Goal: Information Seeking & Learning: Learn about a topic

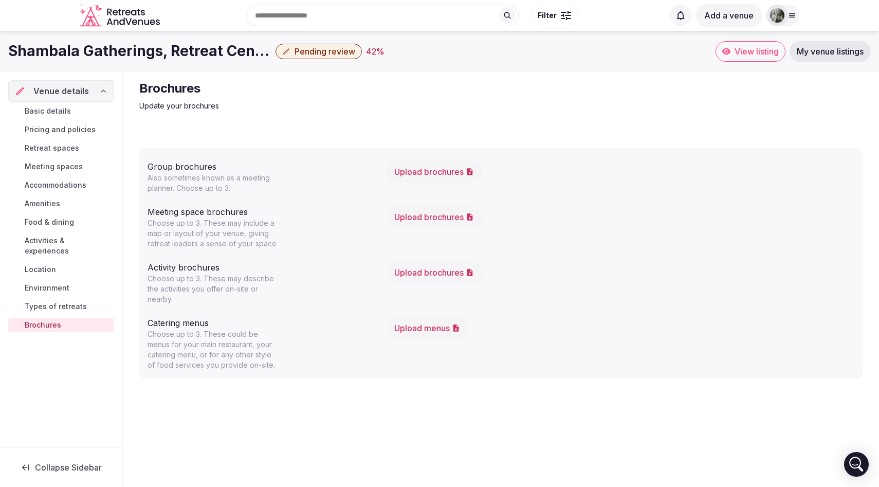
click at [65, 93] on span "Venue details" at bounding box center [61, 91] width 56 height 12
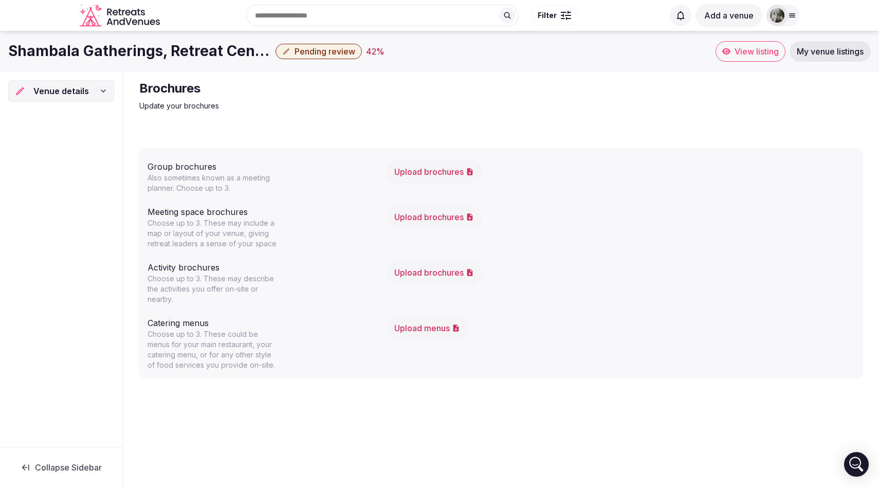
click at [65, 93] on span "Venue details" at bounding box center [61, 91] width 56 height 12
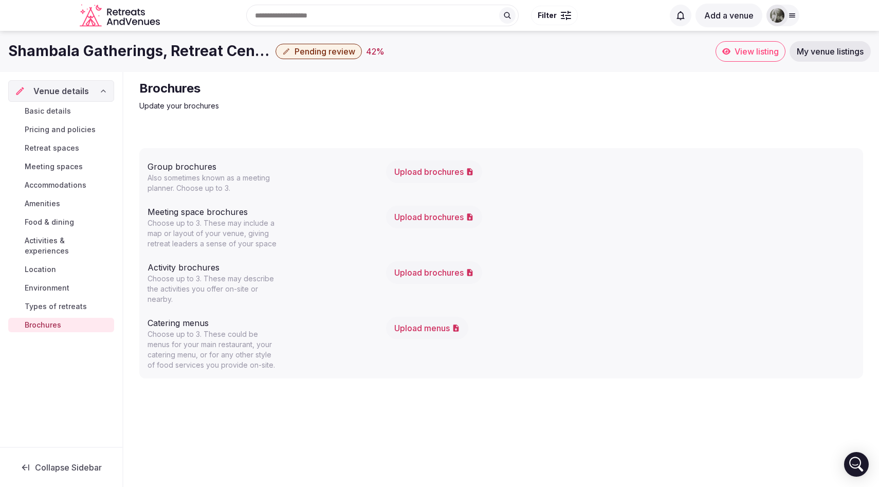
click at [337, 56] on span "Pending review" at bounding box center [324, 51] width 61 height 10
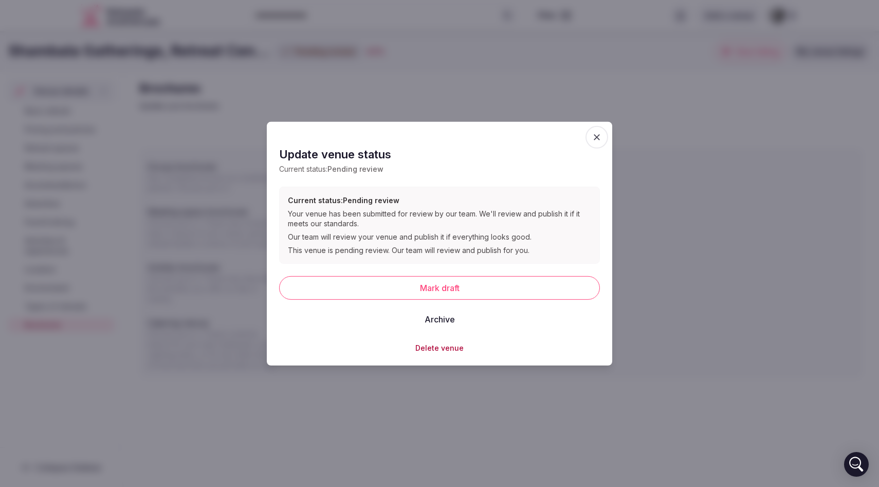
click at [602, 132] on span "button" at bounding box center [596, 136] width 23 height 23
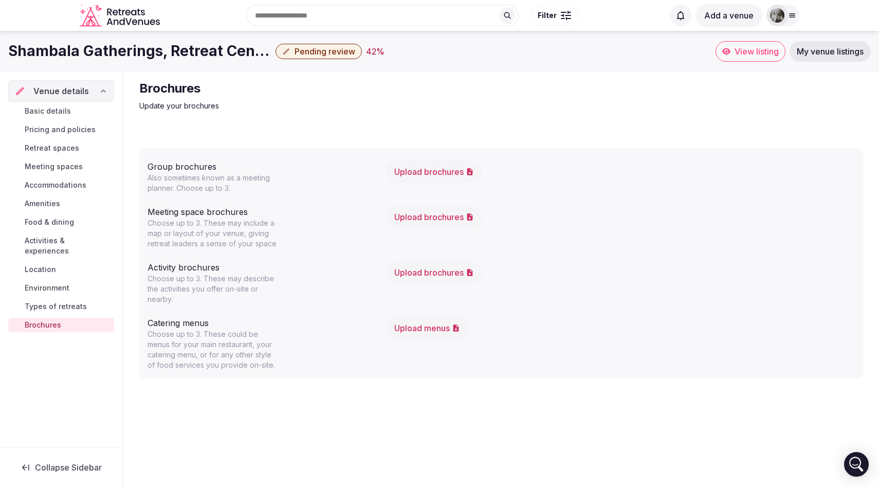
click at [735, 51] on span "View listing" at bounding box center [756, 51] width 44 height 10
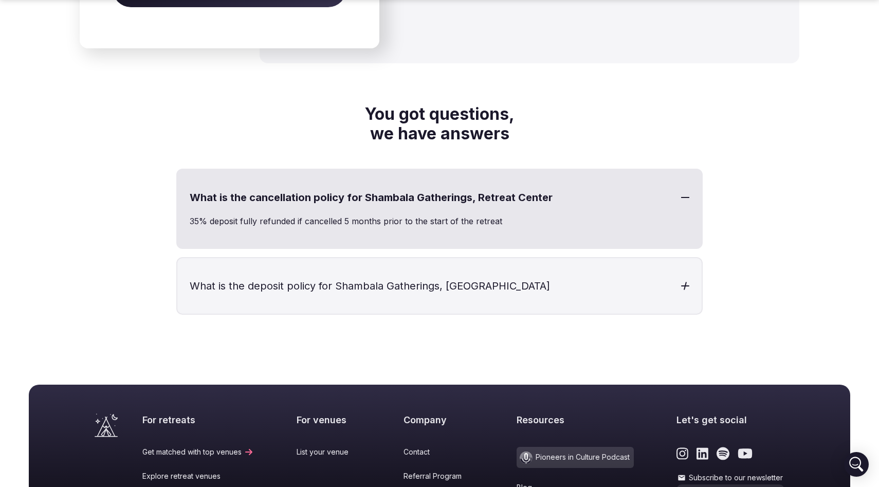
scroll to position [2446, 0]
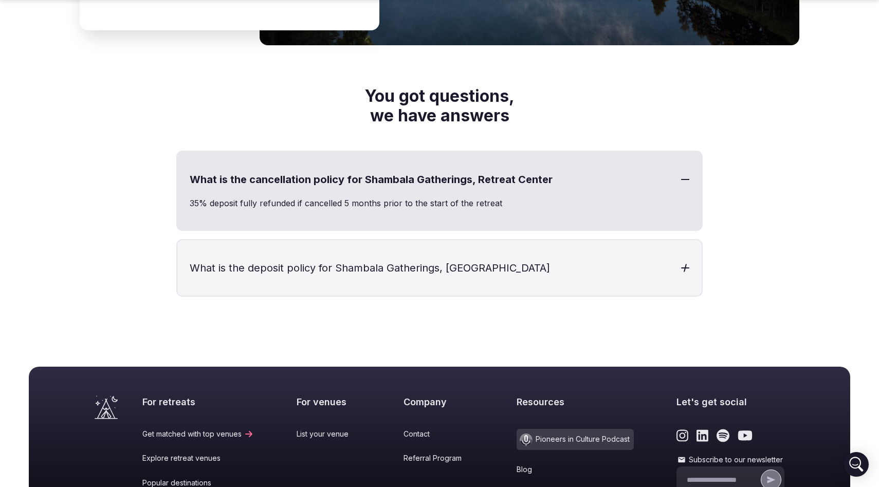
click at [684, 266] on div at bounding box center [685, 268] width 8 height 8
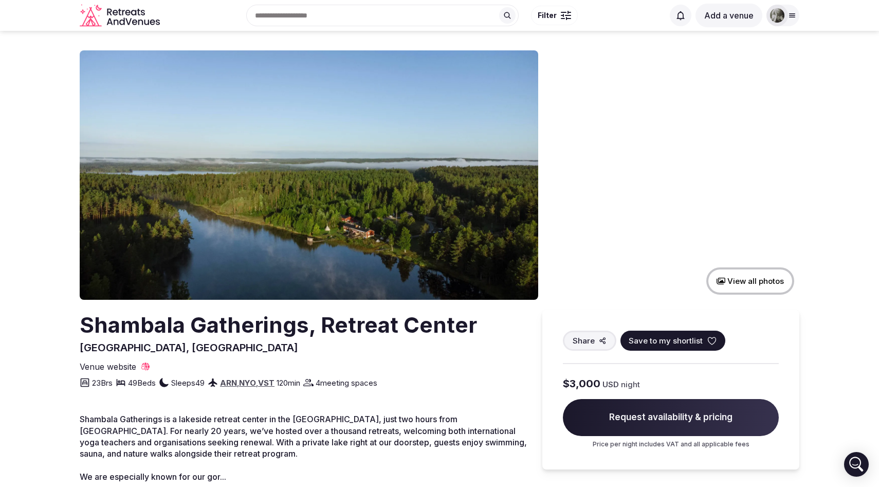
scroll to position [0, 0]
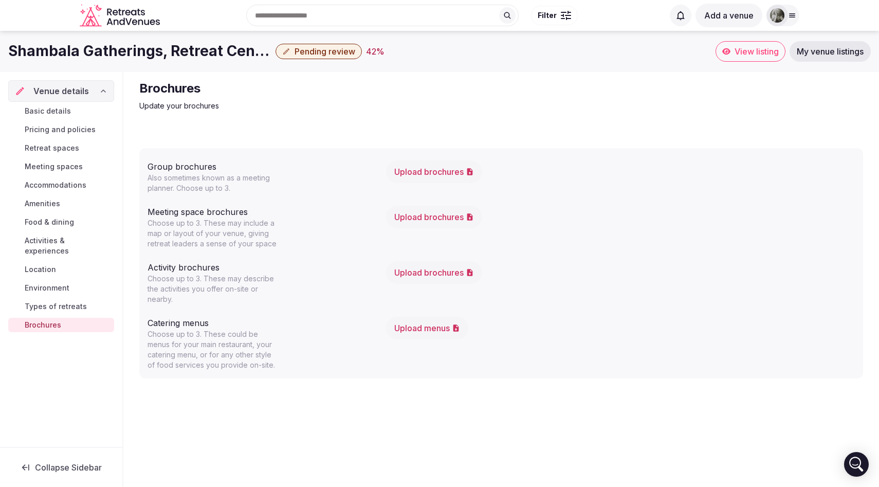
click at [740, 52] on span "View listing" at bounding box center [756, 51] width 44 height 10
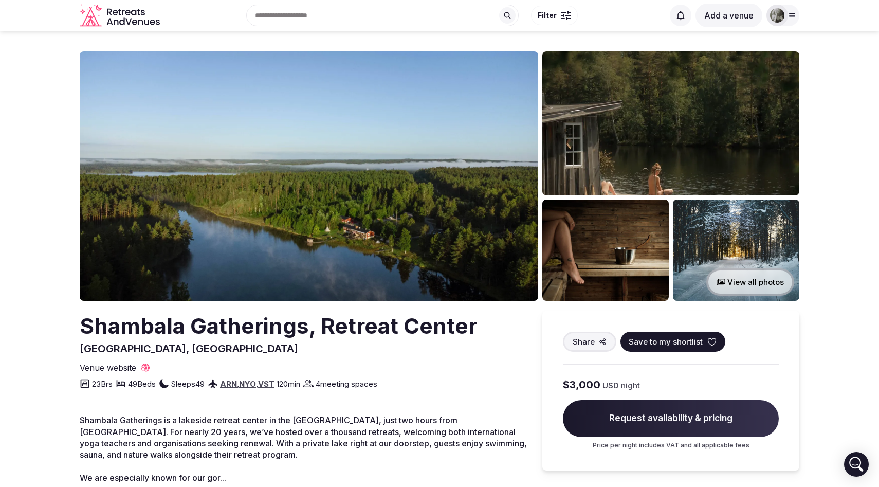
click at [771, 289] on button "View all photos" at bounding box center [750, 281] width 88 height 27
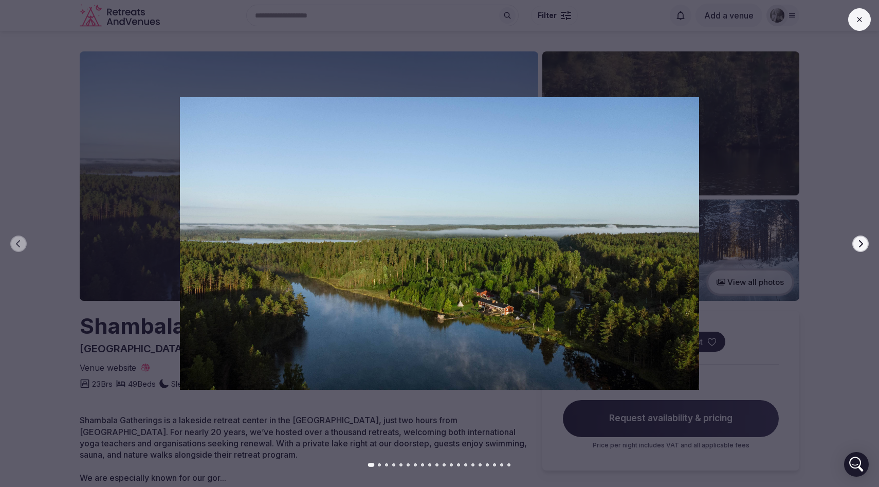
click at [865, 243] on button "Next slide" at bounding box center [860, 243] width 16 height 16
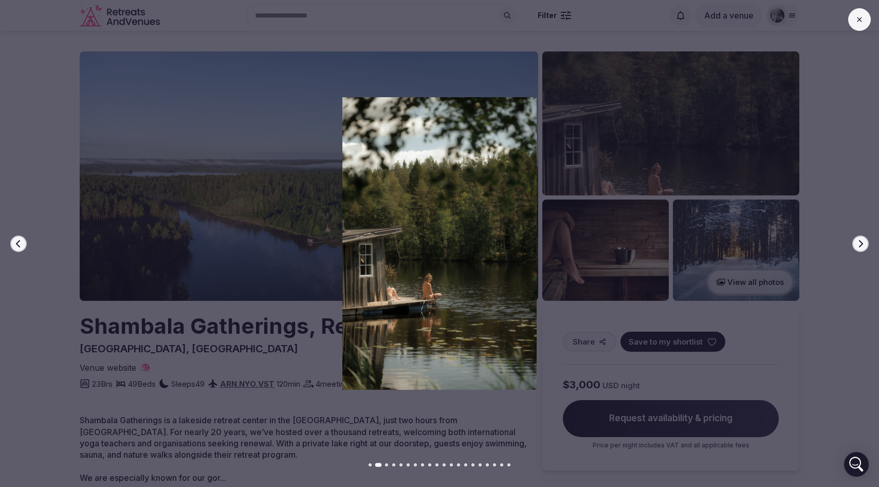
click at [865, 243] on button "Next slide" at bounding box center [860, 243] width 16 height 16
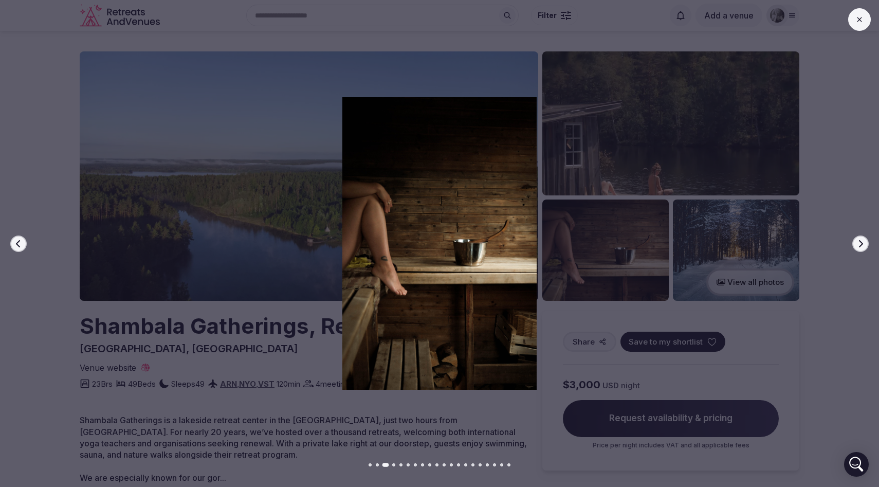
click at [865, 243] on button "Next slide" at bounding box center [860, 243] width 16 height 16
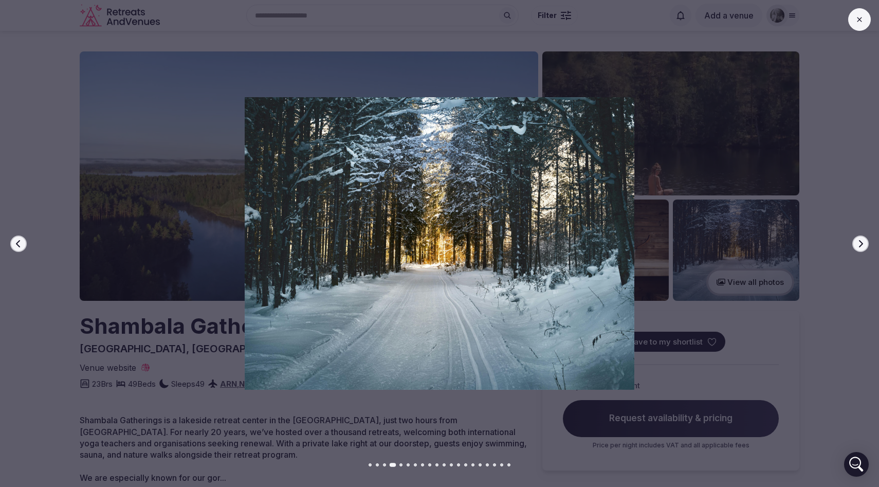
click at [865, 243] on button "Next slide" at bounding box center [860, 243] width 16 height 16
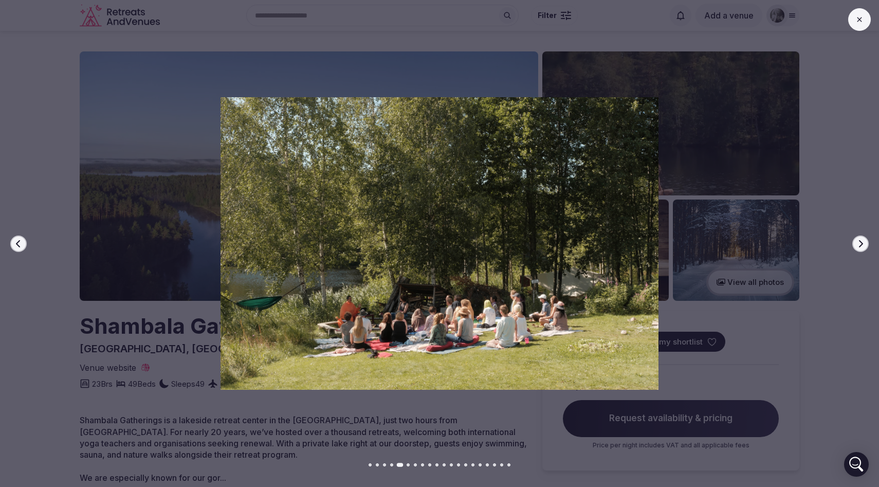
click at [865, 243] on button "Next slide" at bounding box center [860, 243] width 16 height 16
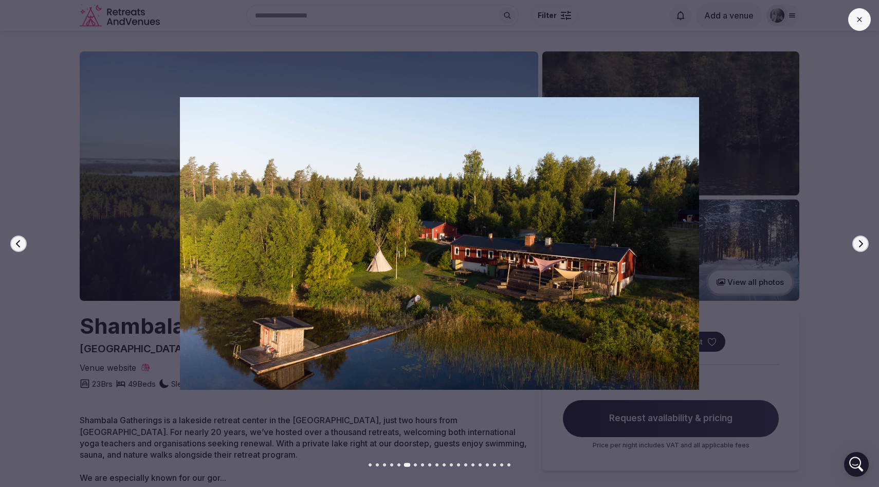
click at [865, 243] on button "Next slide" at bounding box center [860, 243] width 16 height 16
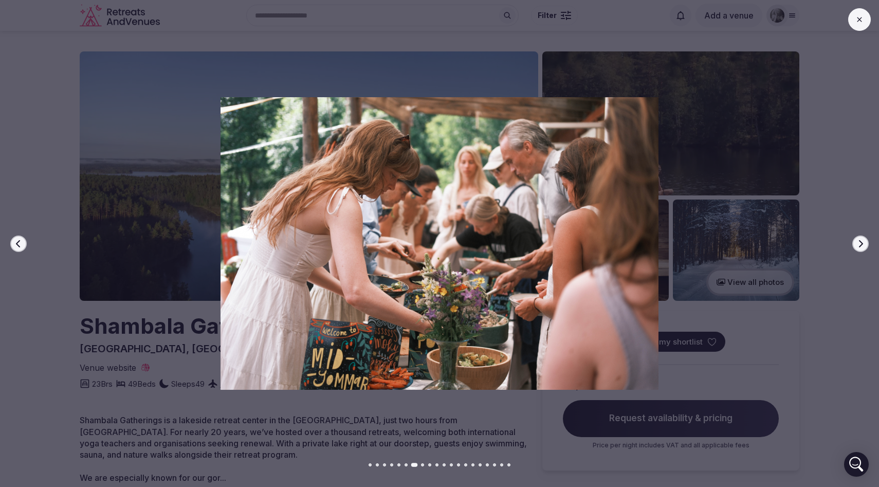
click at [865, 243] on button "Next slide" at bounding box center [860, 243] width 16 height 16
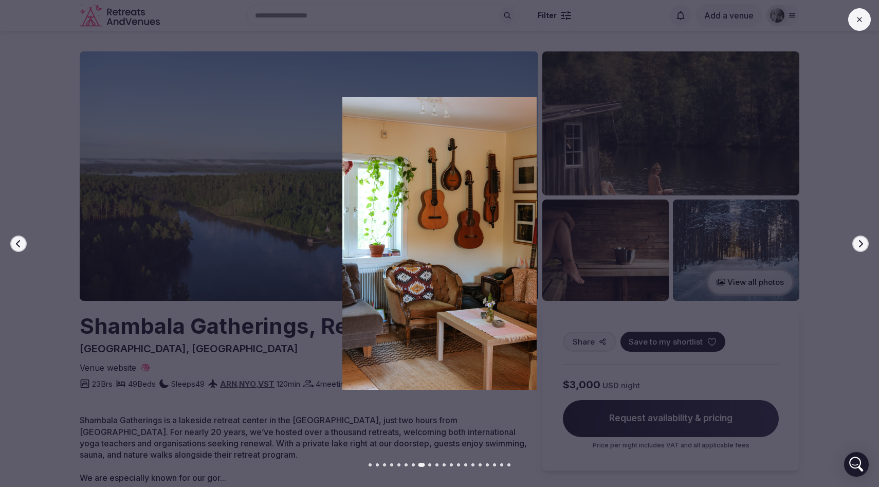
click at [865, 243] on button "Next slide" at bounding box center [860, 243] width 16 height 16
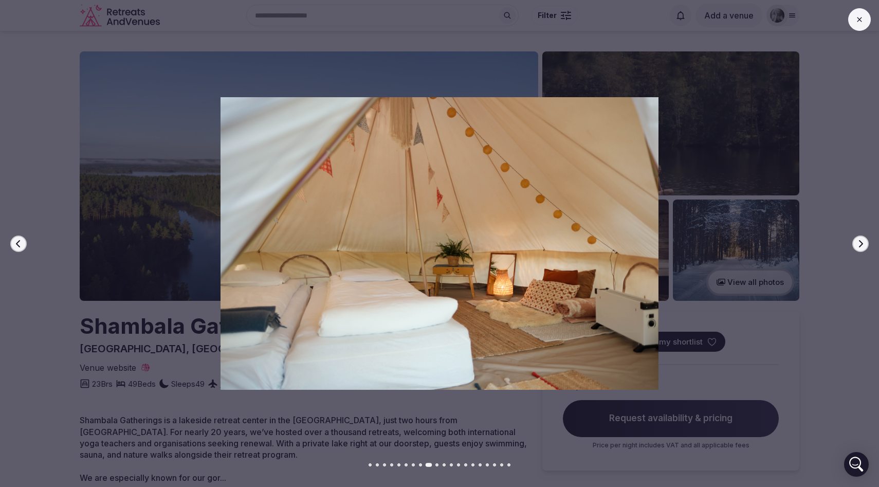
click at [865, 243] on button "Next slide" at bounding box center [860, 243] width 16 height 16
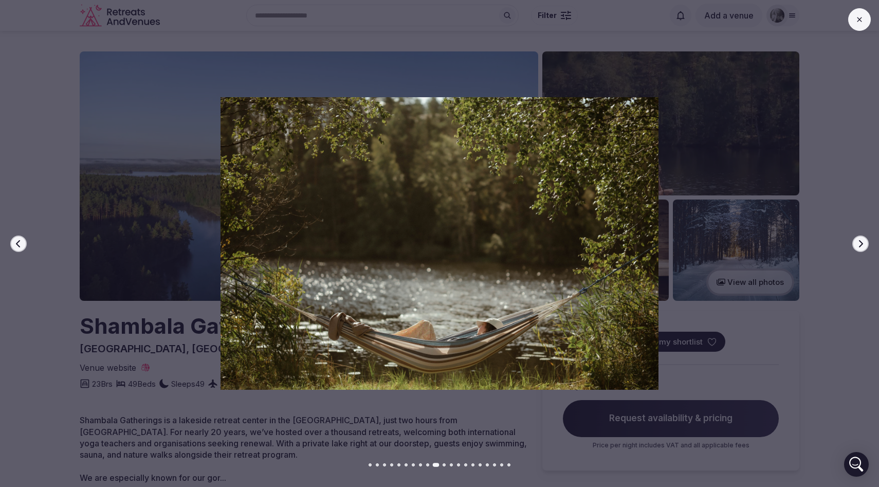
click at [864, 243] on icon "button" at bounding box center [860, 243] width 8 height 8
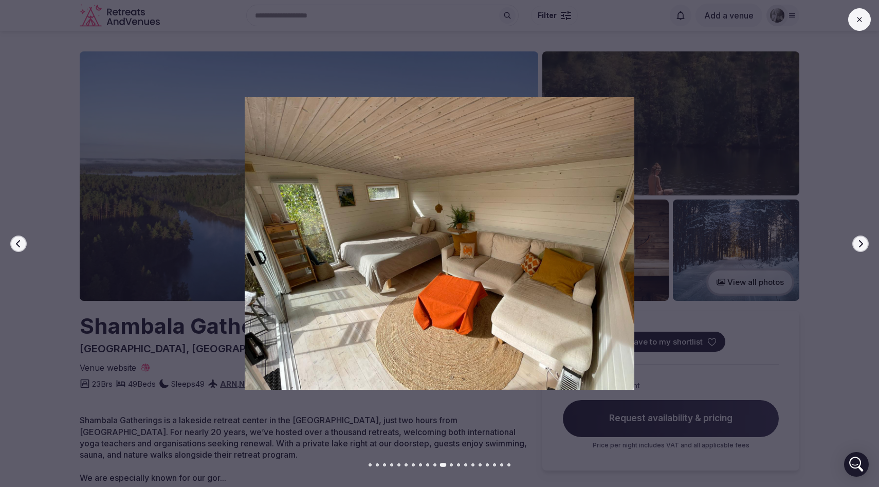
click at [864, 243] on icon "button" at bounding box center [860, 243] width 8 height 8
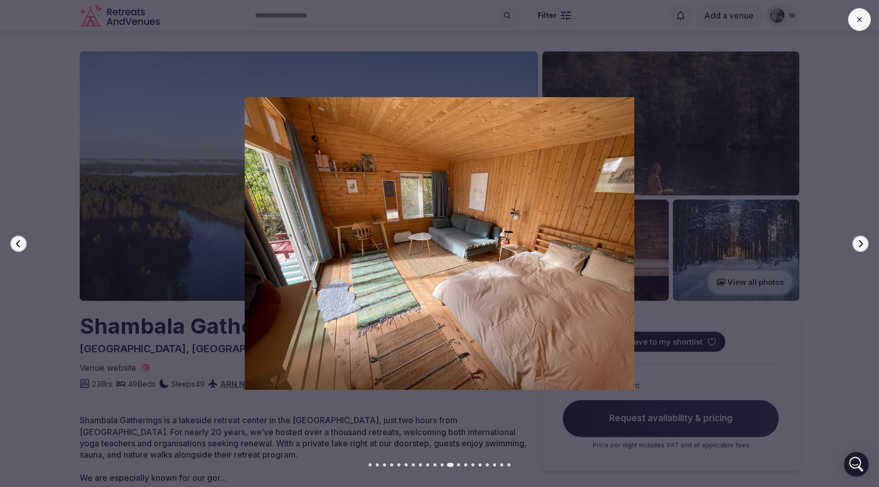
click at [864, 243] on icon "button" at bounding box center [860, 243] width 8 height 8
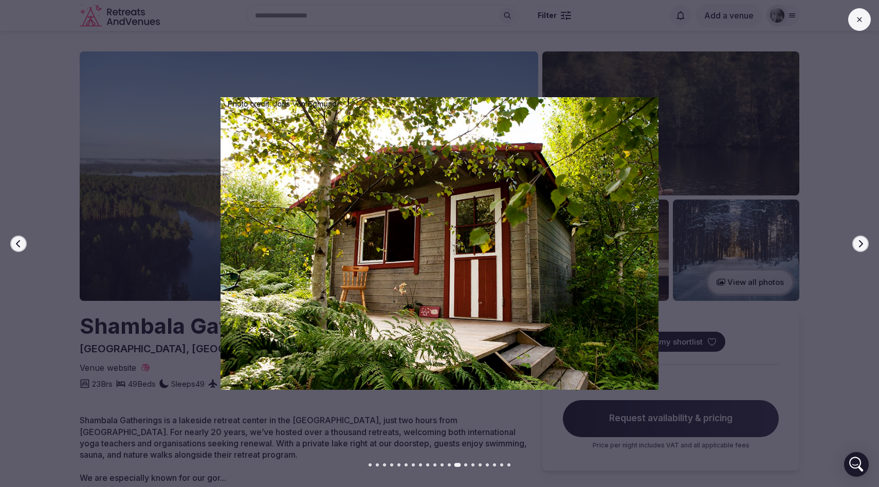
click at [864, 243] on icon "button" at bounding box center [860, 243] width 8 height 8
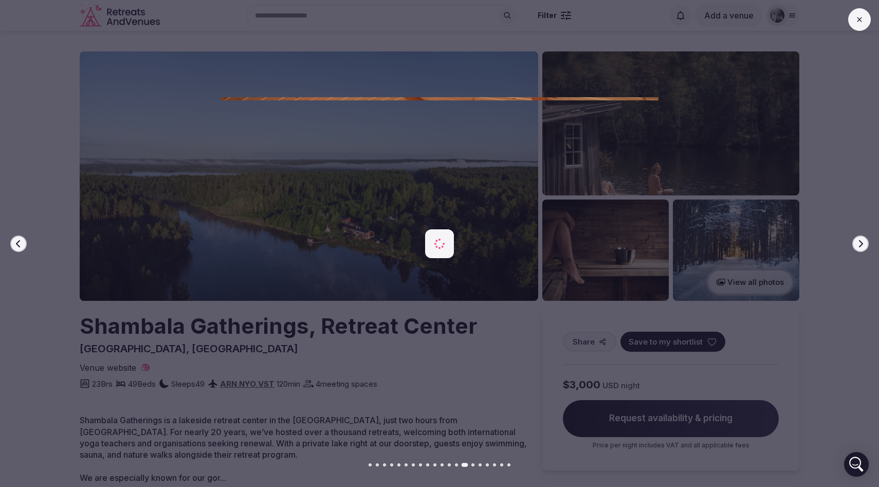
click at [864, 243] on icon "button" at bounding box center [860, 243] width 8 height 8
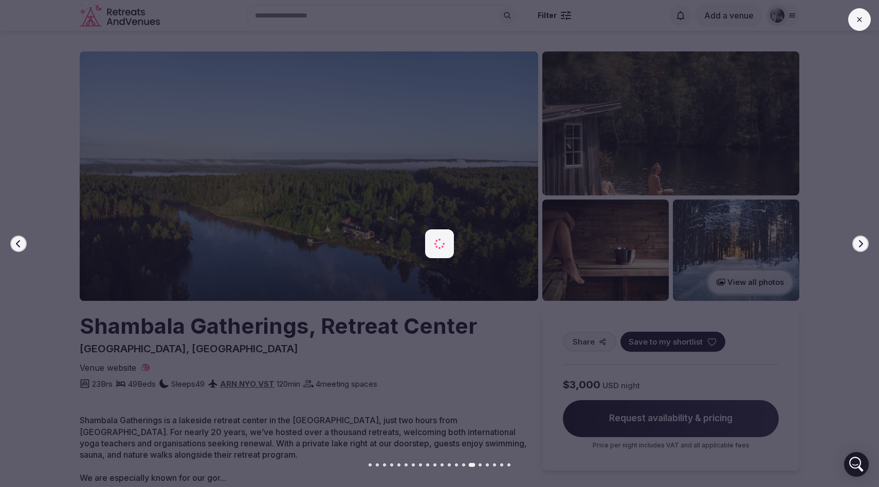
click at [864, 242] on icon "button" at bounding box center [860, 243] width 8 height 8
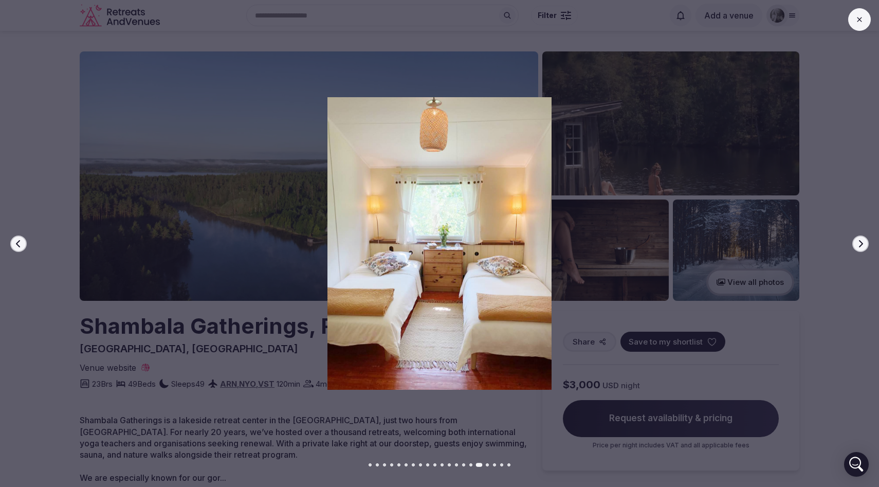
click at [863, 242] on icon "button" at bounding box center [860, 243] width 8 height 8
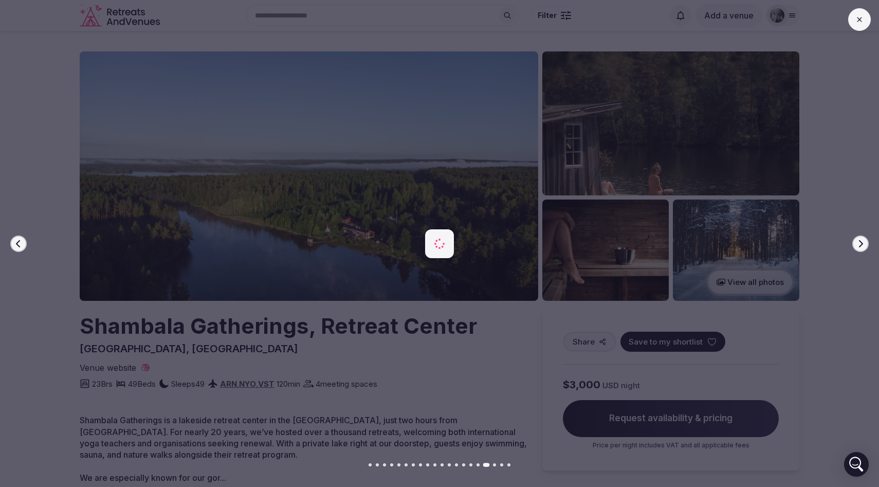
click at [863, 243] on icon "button" at bounding box center [860, 243] width 8 height 8
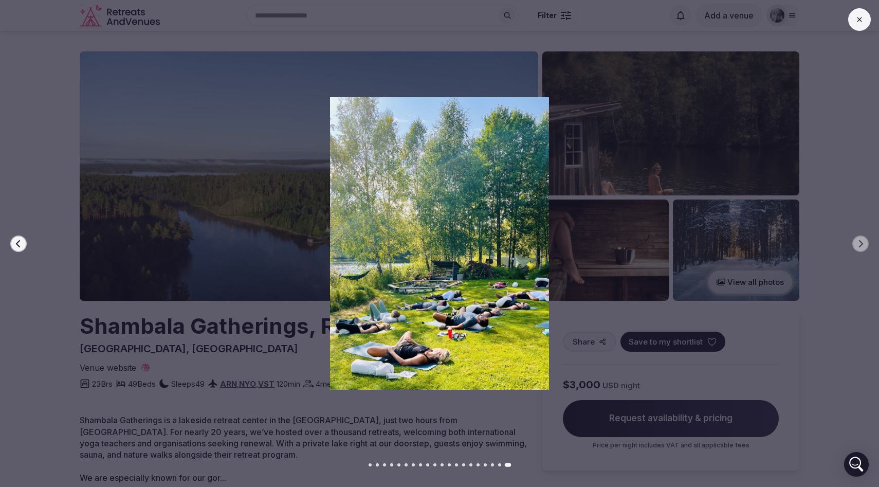
click at [859, 24] on button at bounding box center [859, 19] width 23 height 23
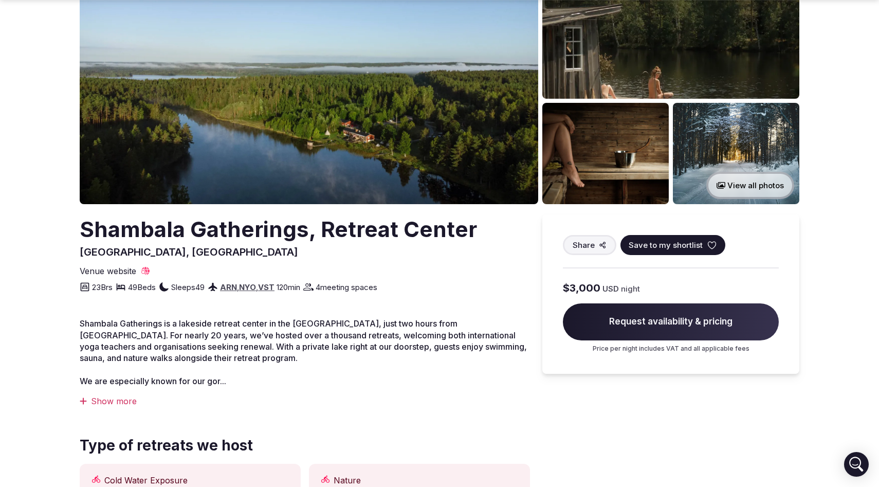
scroll to position [134, 0]
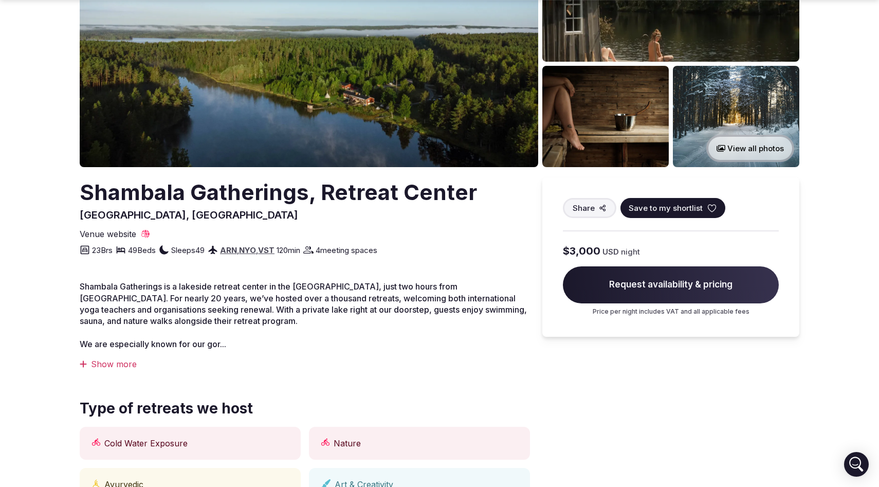
click at [114, 364] on div "Show more" at bounding box center [305, 363] width 450 height 11
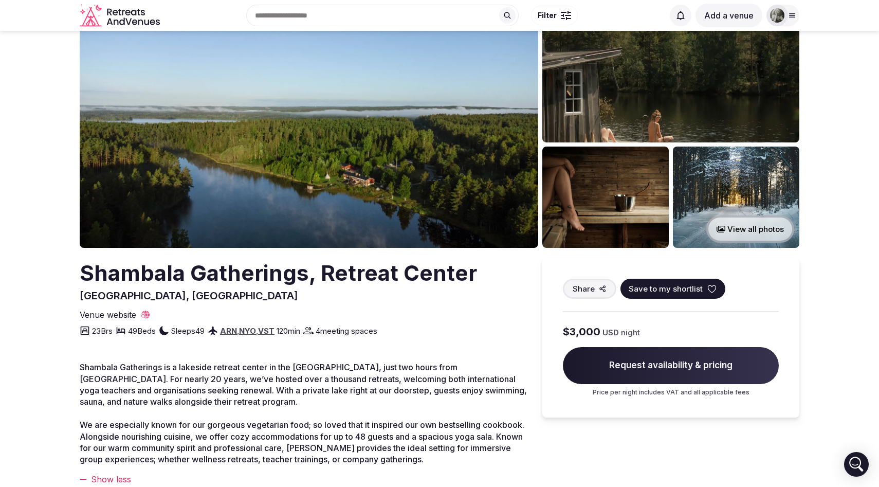
scroll to position [0, 0]
